Goal: Information Seeking & Learning: Learn about a topic

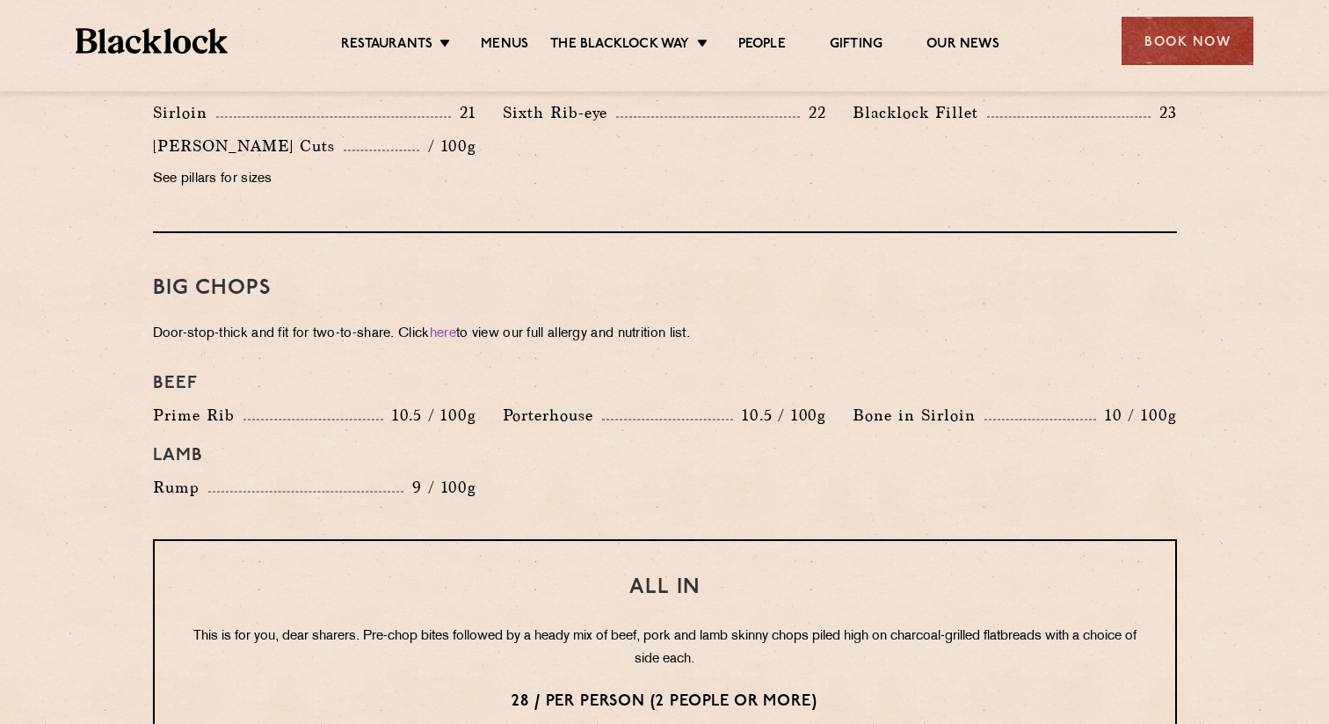
scroll to position [1961, 0]
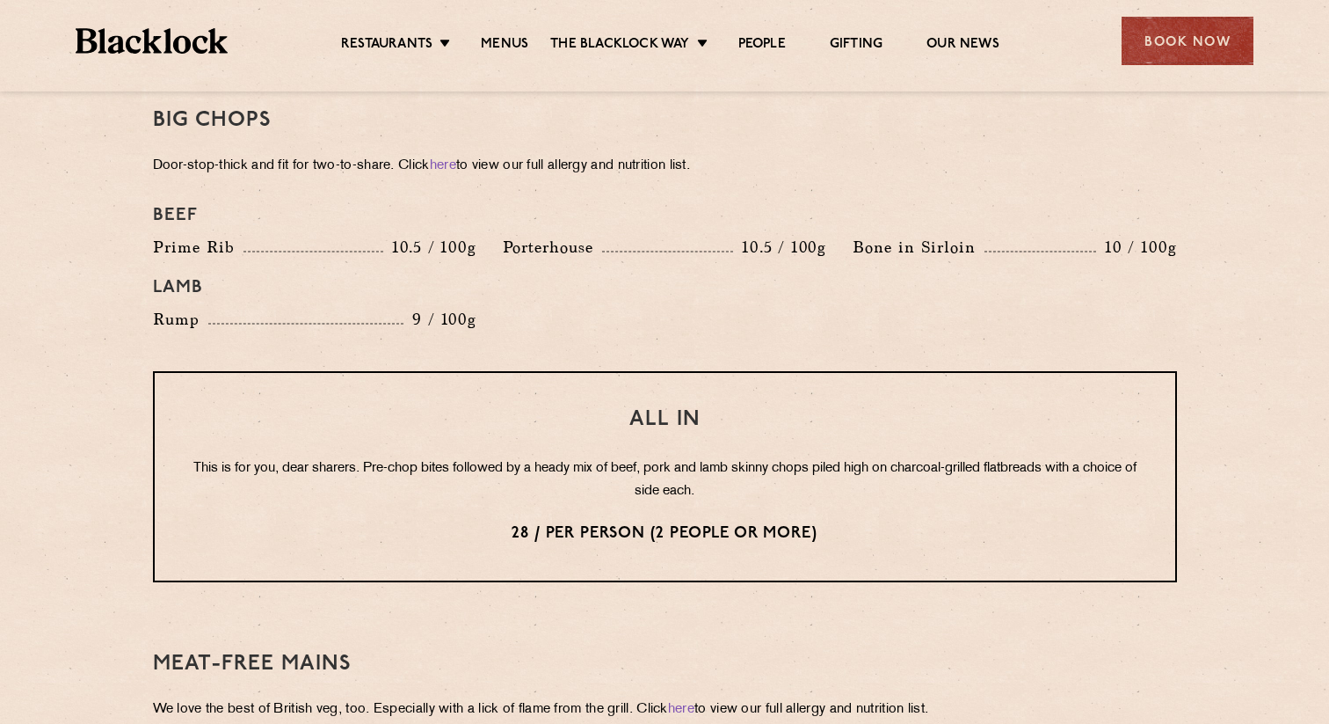
click at [407, 431] on div "All In This is for you, dear sharers. Pre-chop bites followed by a heady mix of…" at bounding box center [665, 476] width 1024 height 211
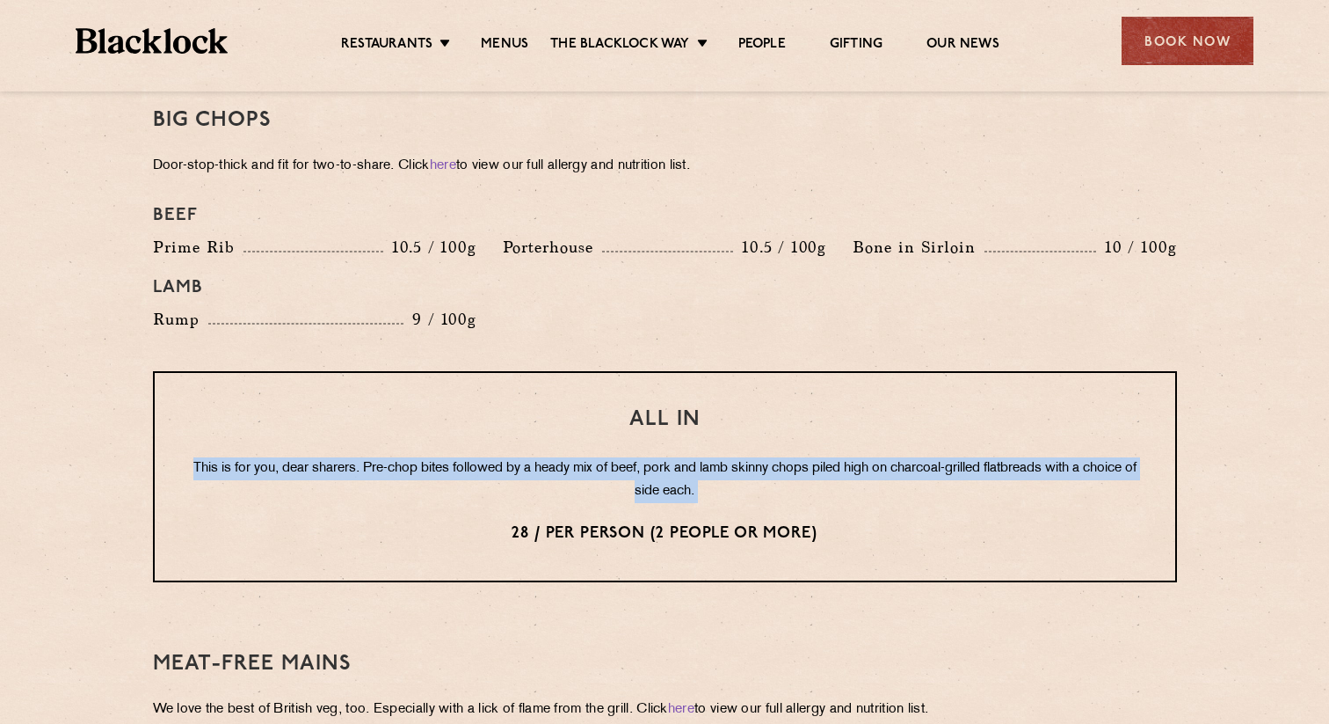
click at [407, 431] on div "All In This is for you, dear sharers. Pre-chop bites followed by a heady mix of…" at bounding box center [665, 476] width 1024 height 211
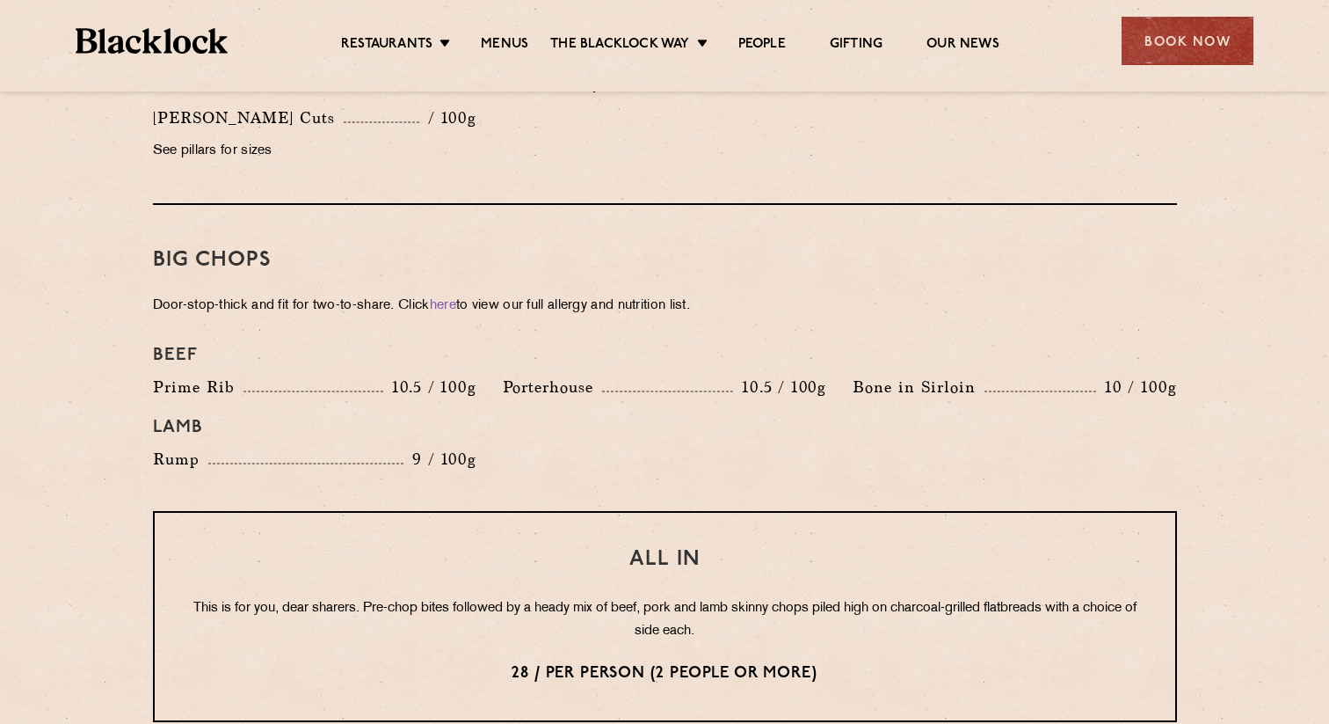
scroll to position [1812, 0]
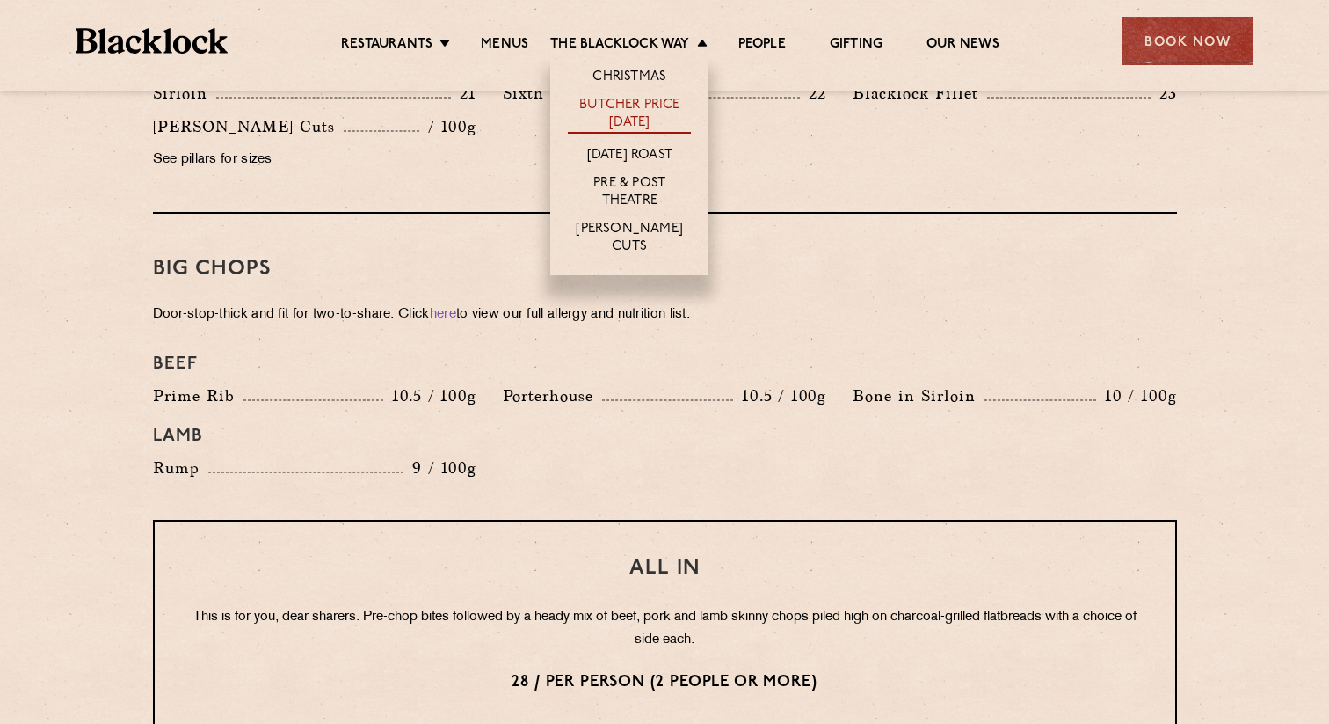
click at [602, 117] on link "Butcher Price [DATE]" at bounding box center [629, 115] width 123 height 37
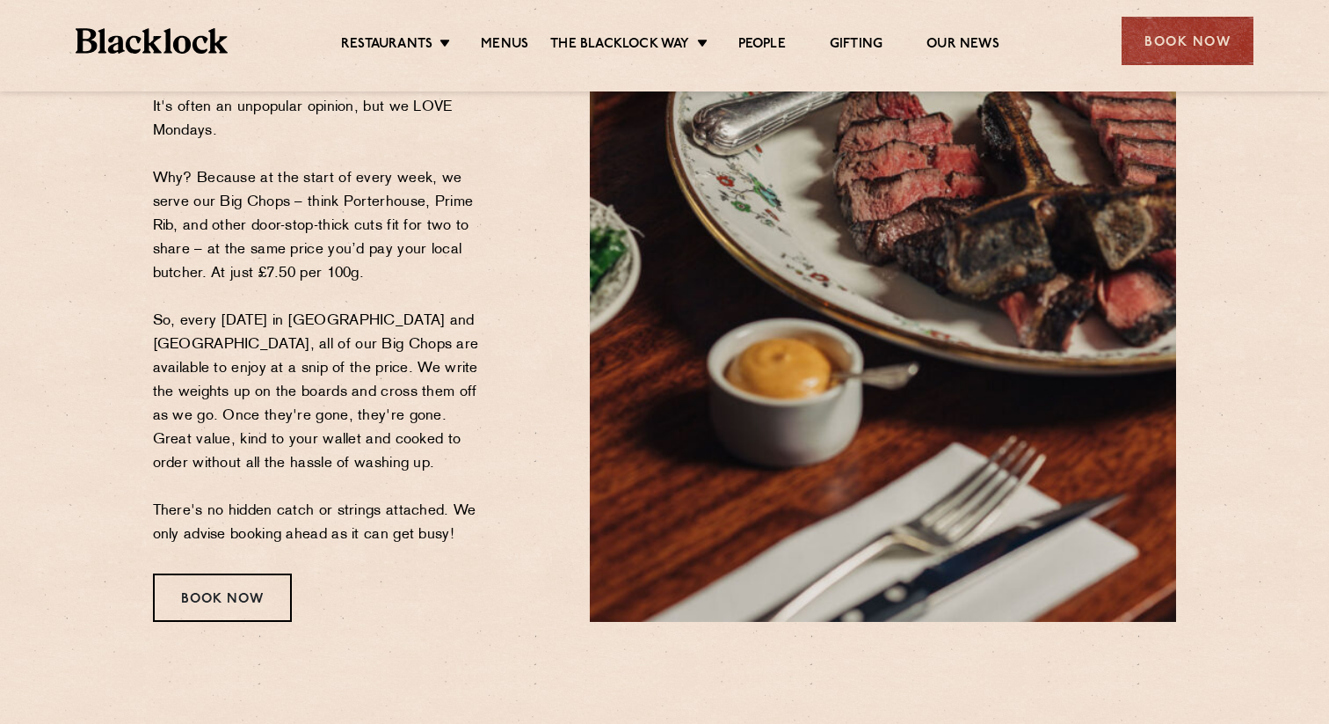
scroll to position [294, 0]
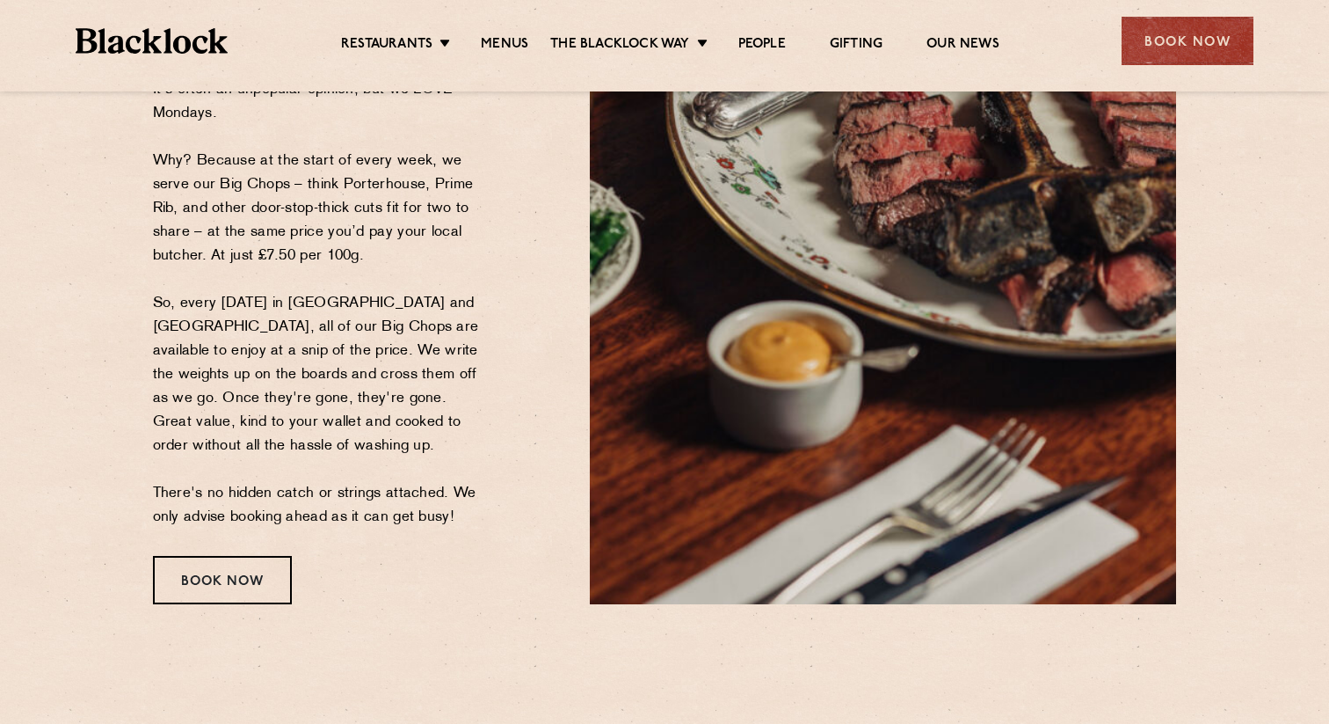
click at [380, 213] on p "It's often an unpopular opinion, but we LOVE Mondays. Why? Because at the start…" at bounding box center [321, 303] width 337 height 451
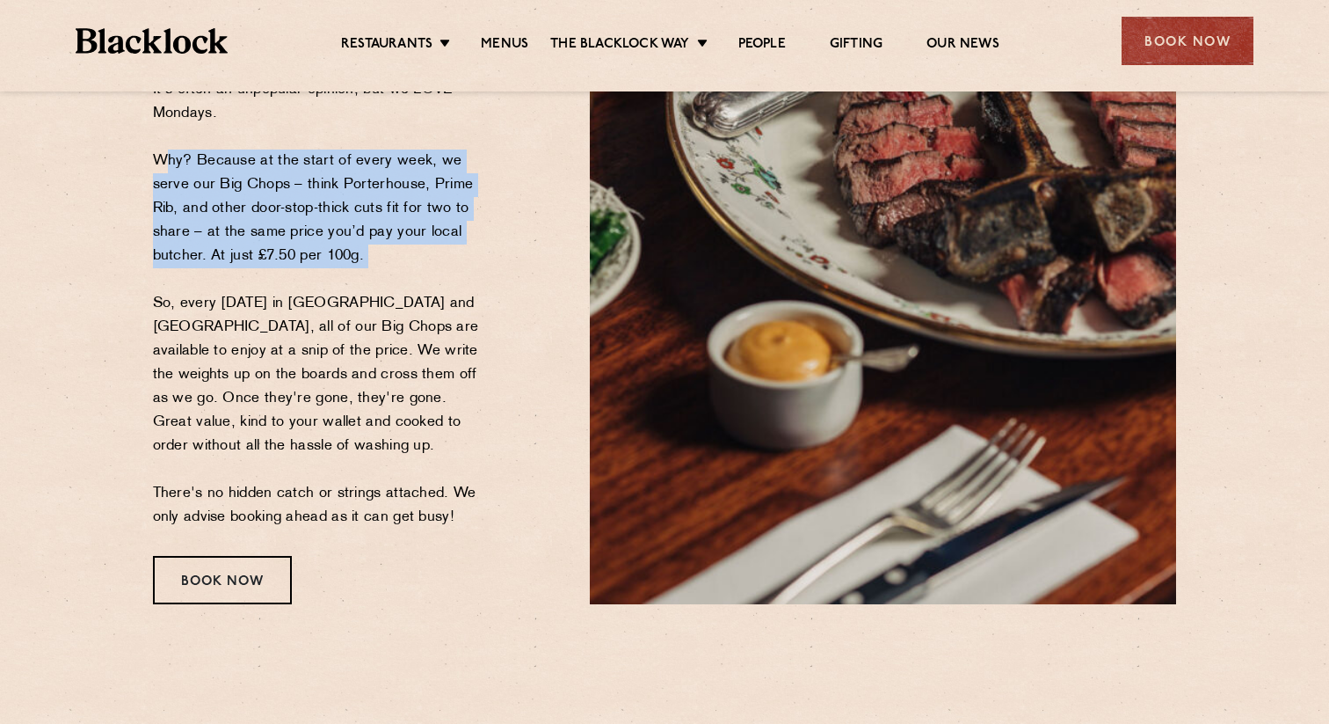
click at [396, 327] on p "It's often an unpopular opinion, but we LOVE Mondays. Why? Because at the start…" at bounding box center [321, 303] width 337 height 451
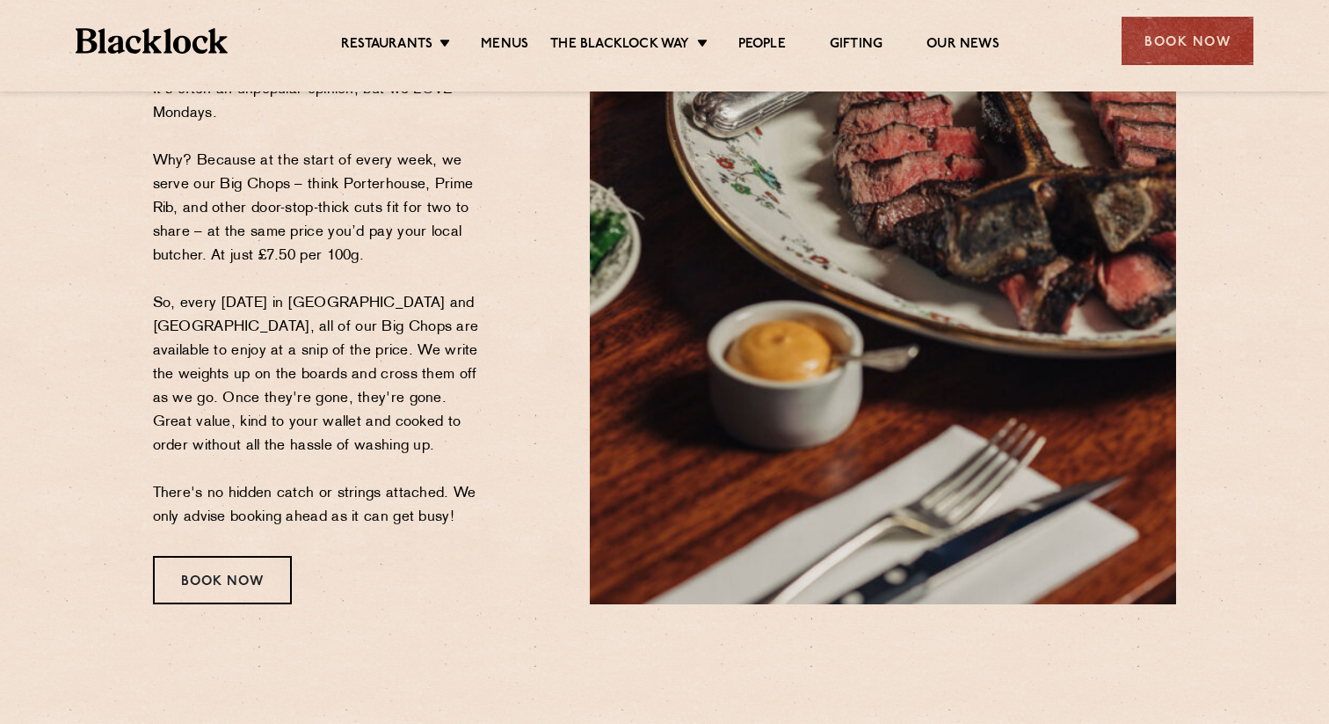
click at [396, 327] on p "It's often an unpopular opinion, but we LOVE Mondays. Why? Because at the start…" at bounding box center [321, 303] width 337 height 451
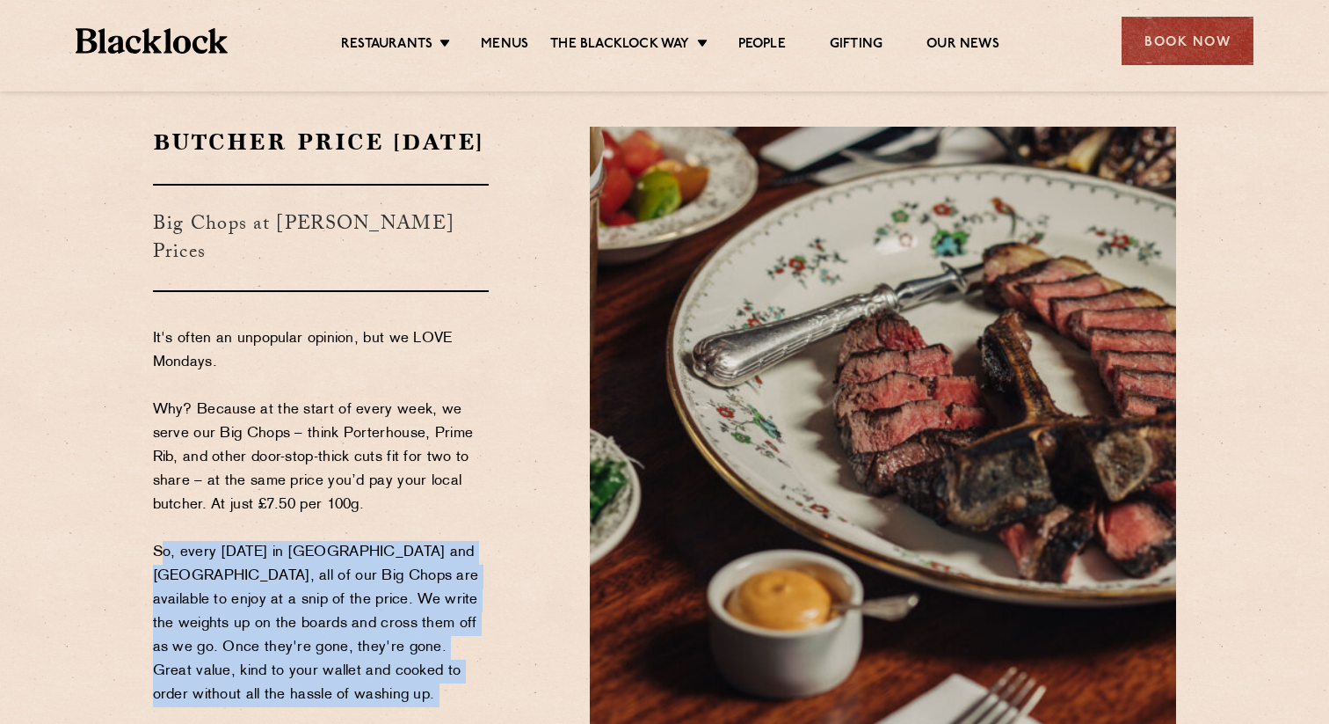
scroll to position [0, 0]
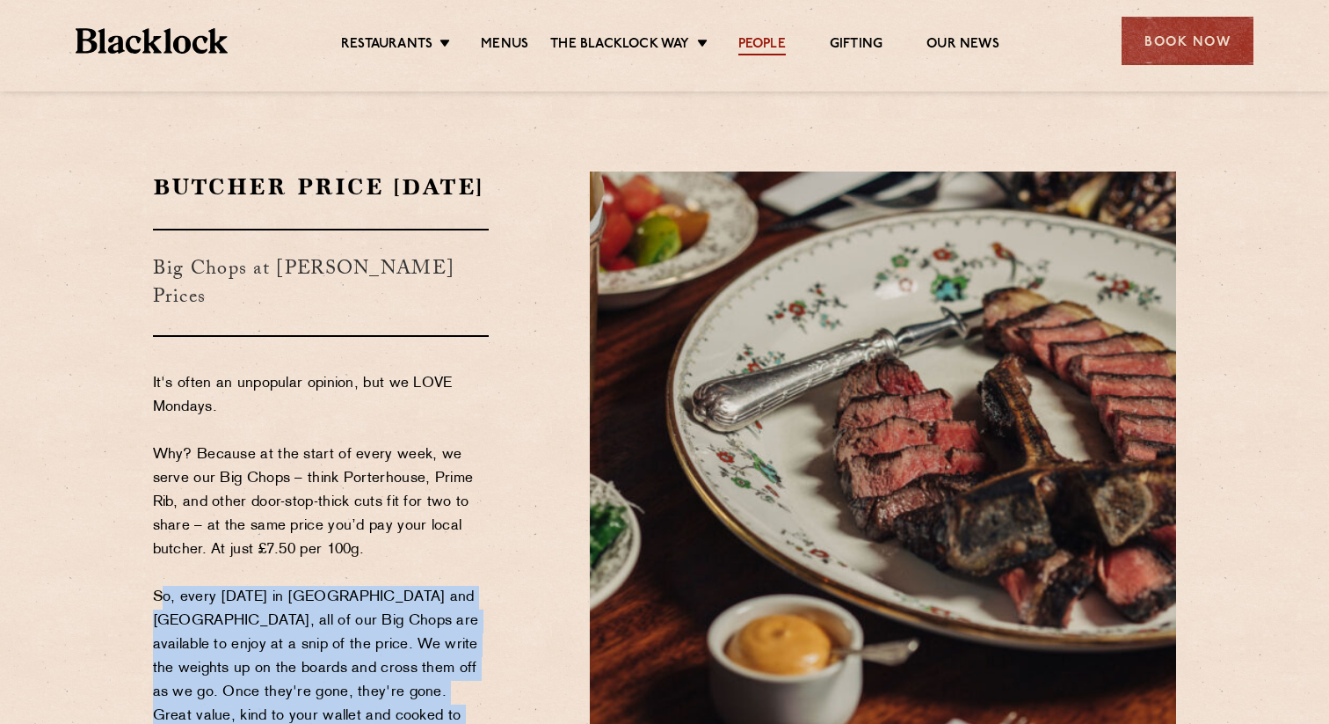
click at [782, 48] on link "People" at bounding box center [762, 45] width 47 height 19
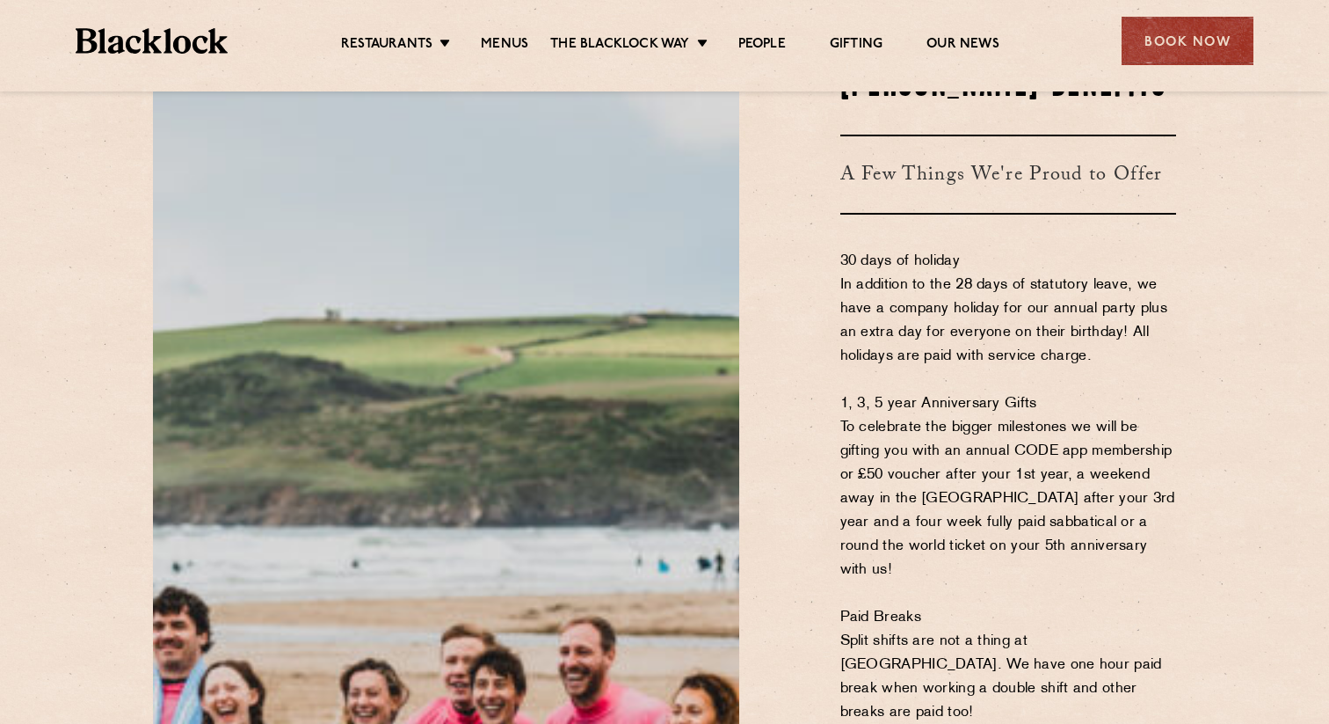
scroll to position [960, 0]
